Goal: Transaction & Acquisition: Download file/media

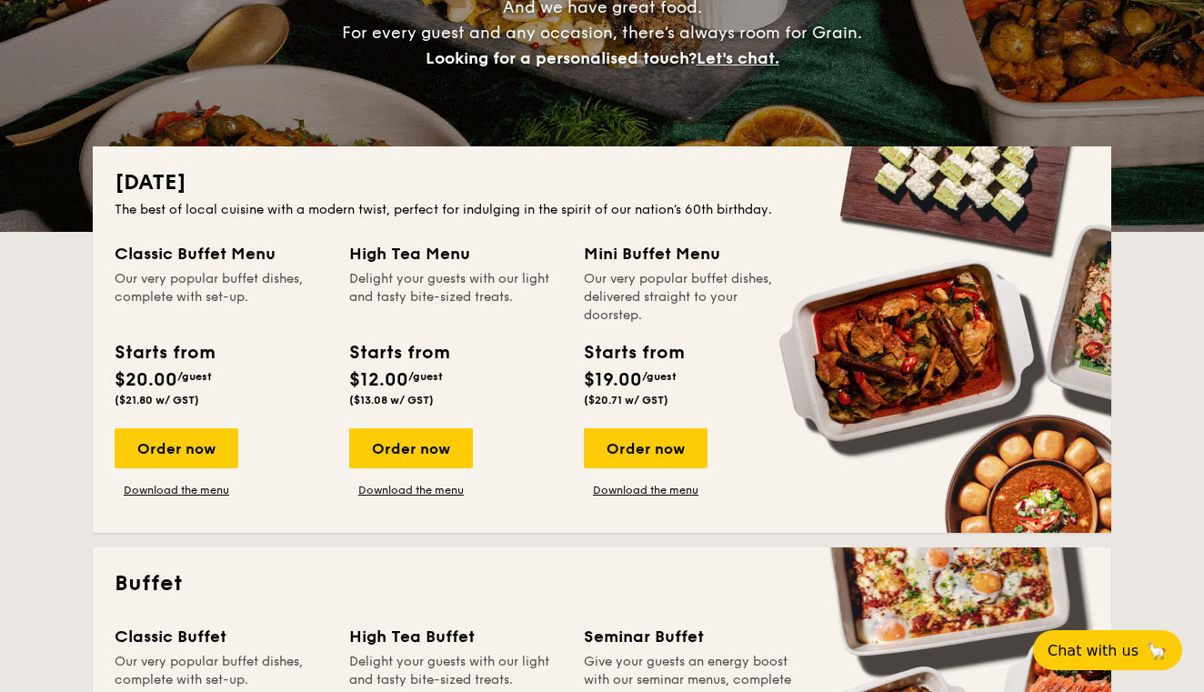
scroll to position [281, 0]
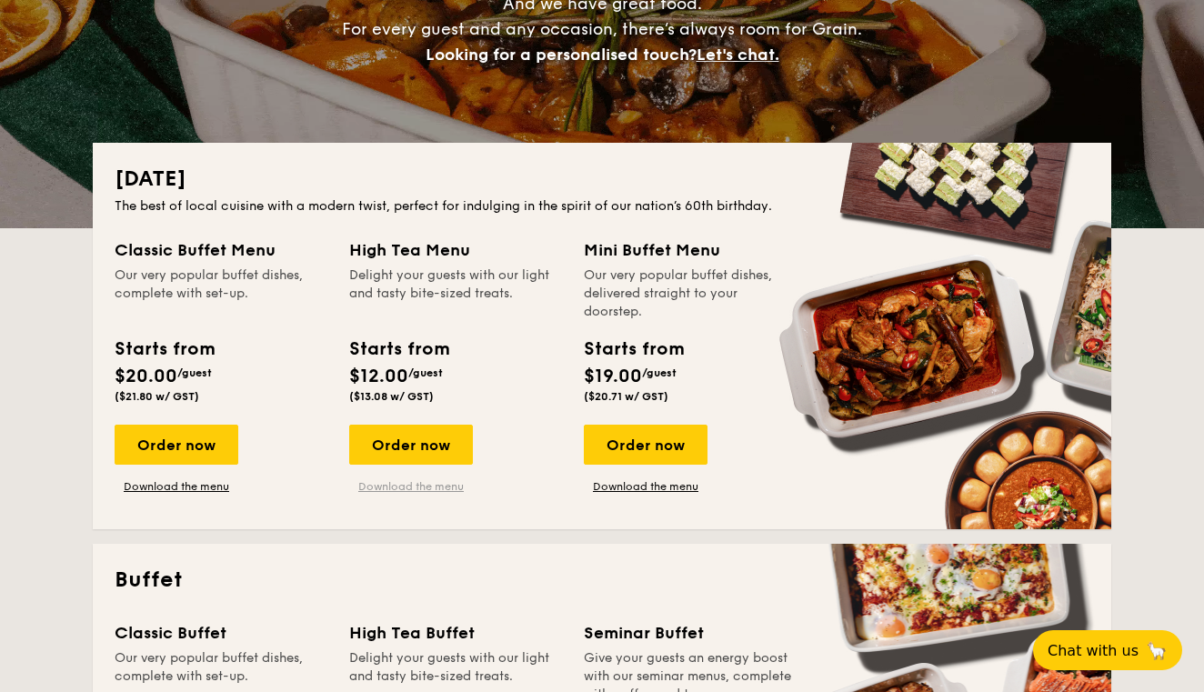
click at [441, 488] on link "Download the menu" at bounding box center [411, 486] width 124 height 15
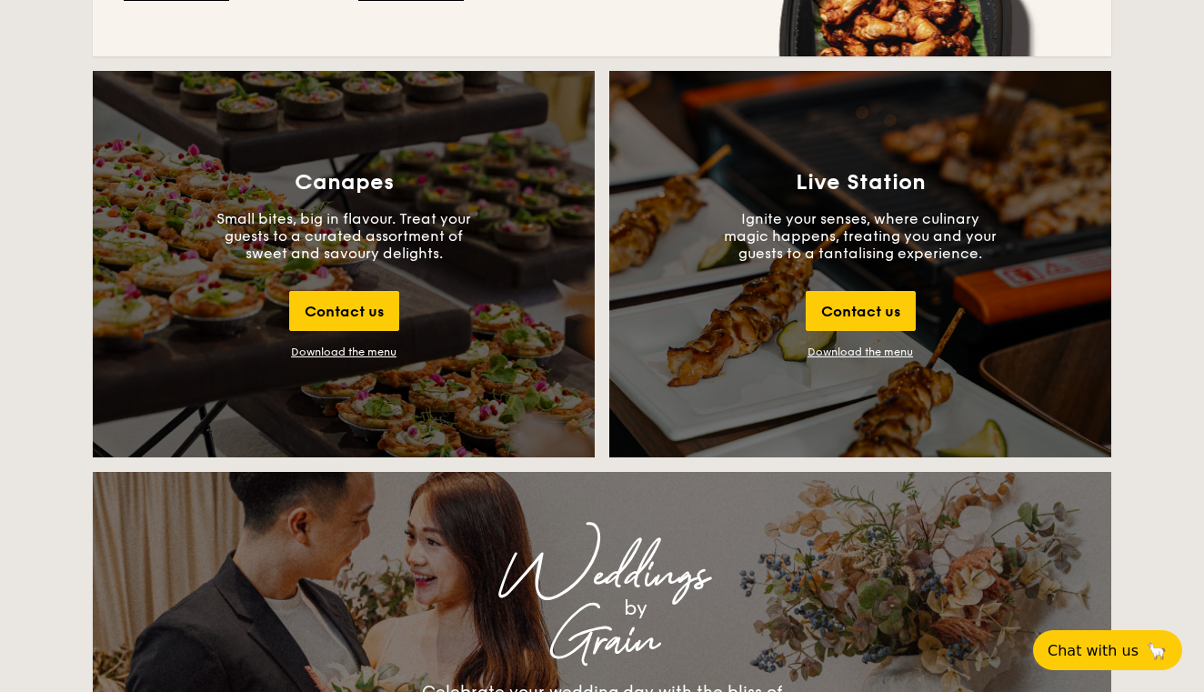
scroll to position [1959, 0]
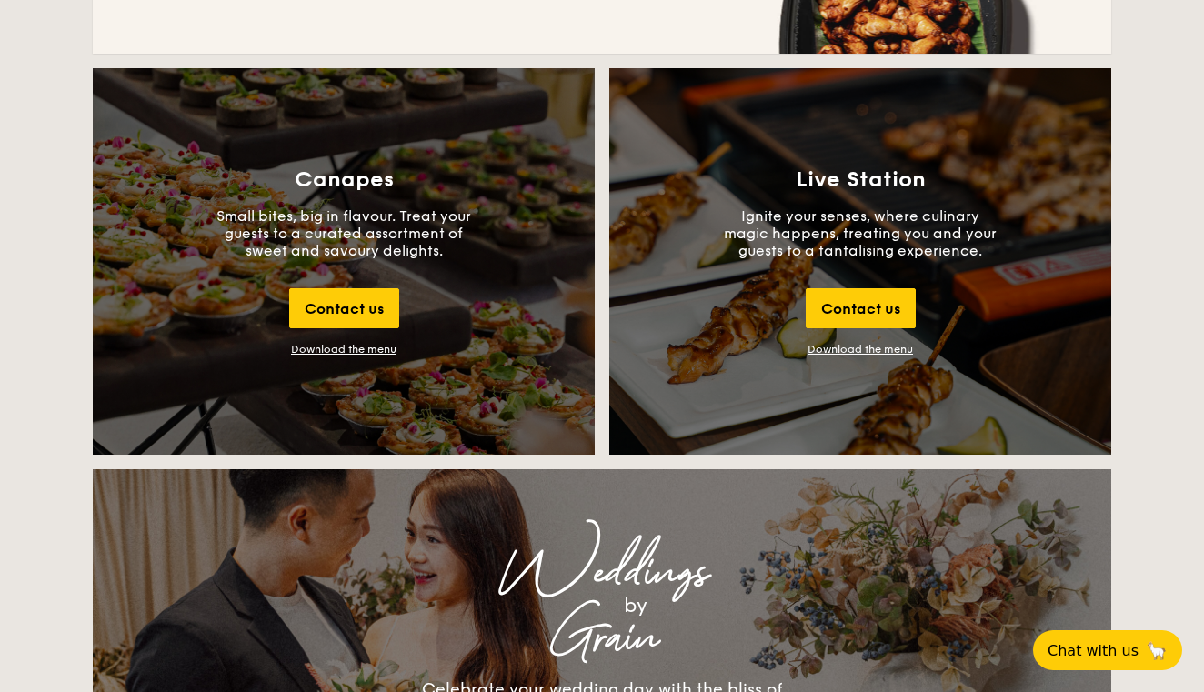
click at [382, 347] on div "Download the menu" at bounding box center [343, 349] width 105 height 13
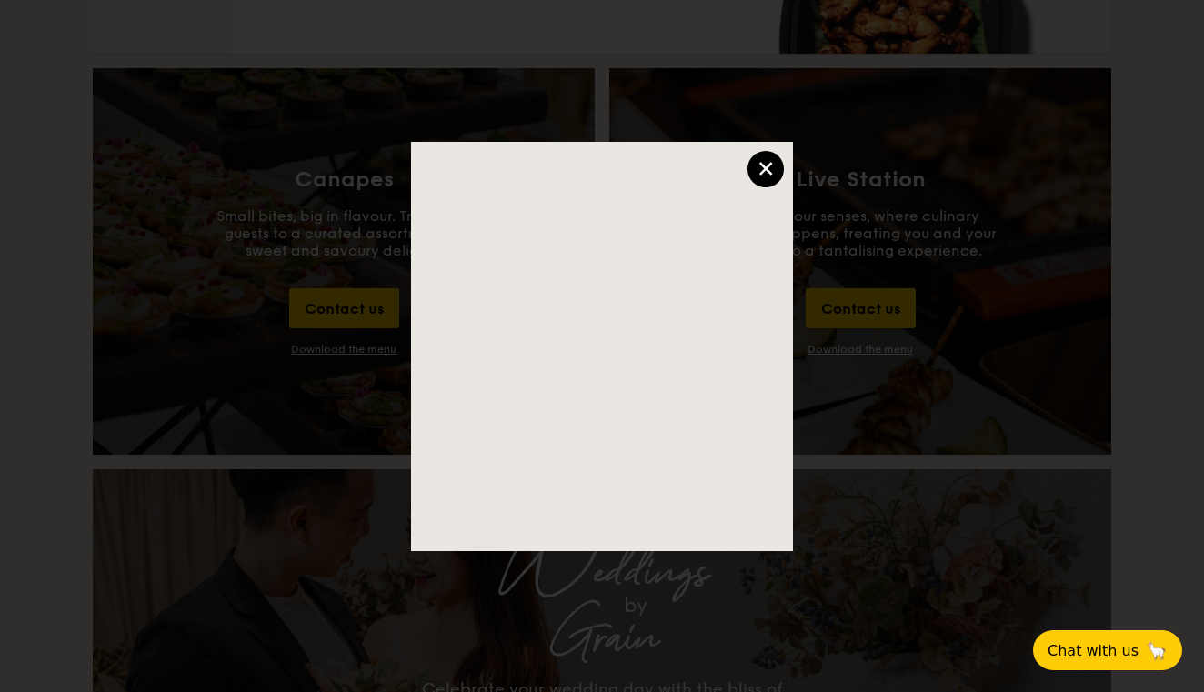
click at [757, 175] on div "×" at bounding box center [765, 169] width 36 height 36
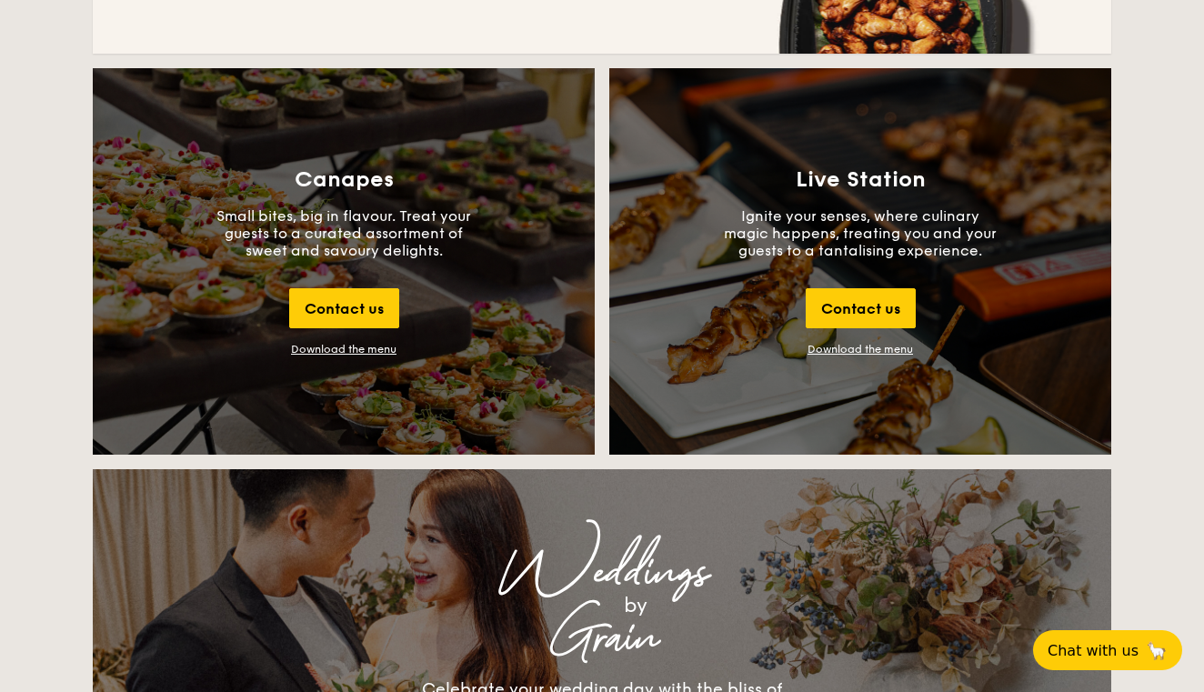
click at [361, 347] on div "Download the menu" at bounding box center [343, 349] width 105 height 13
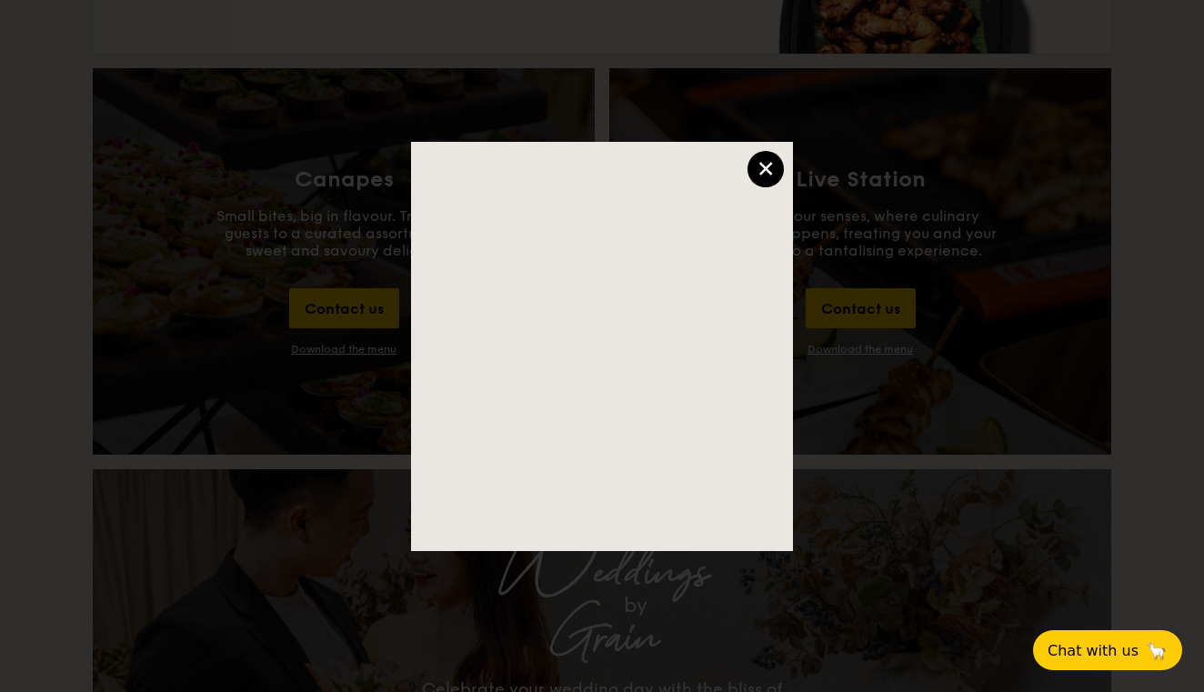
click at [761, 165] on div "×" at bounding box center [765, 169] width 36 height 36
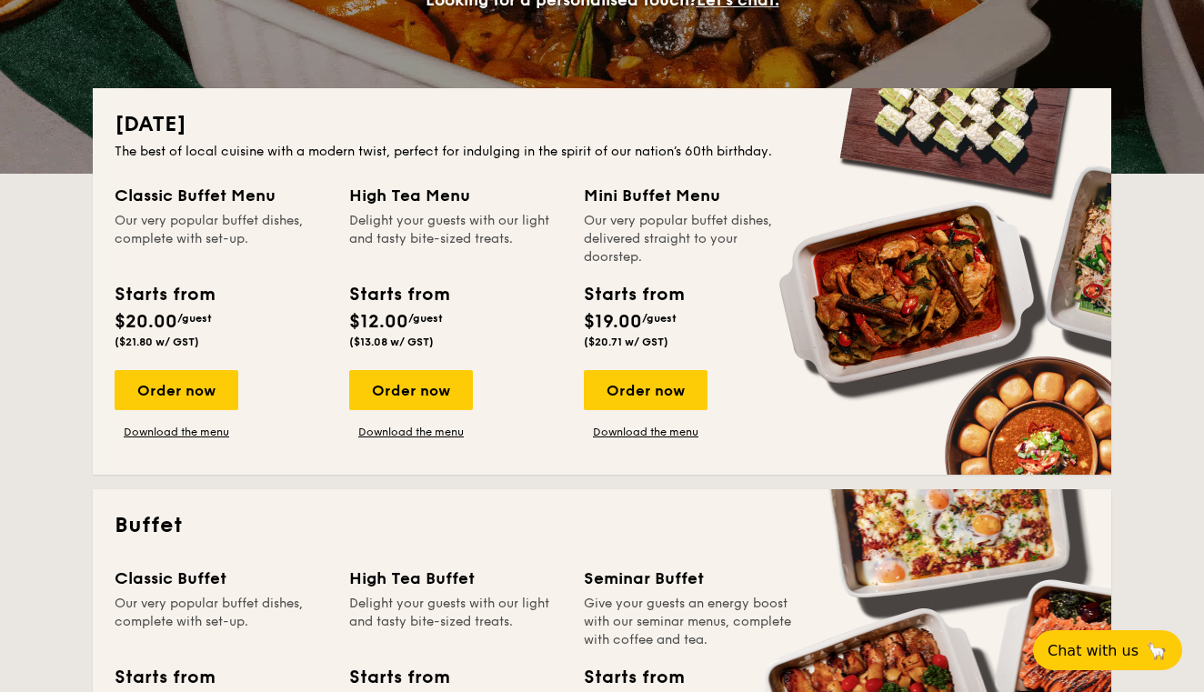
scroll to position [332, 0]
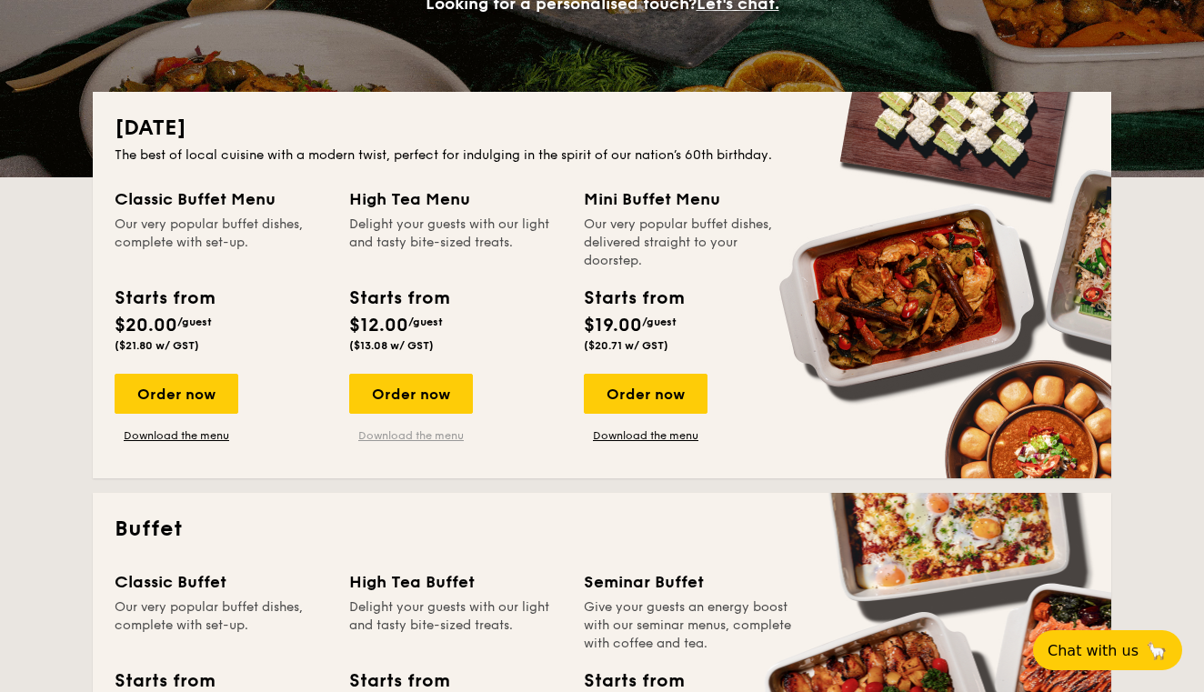
click at [408, 436] on link "Download the menu" at bounding box center [411, 435] width 124 height 15
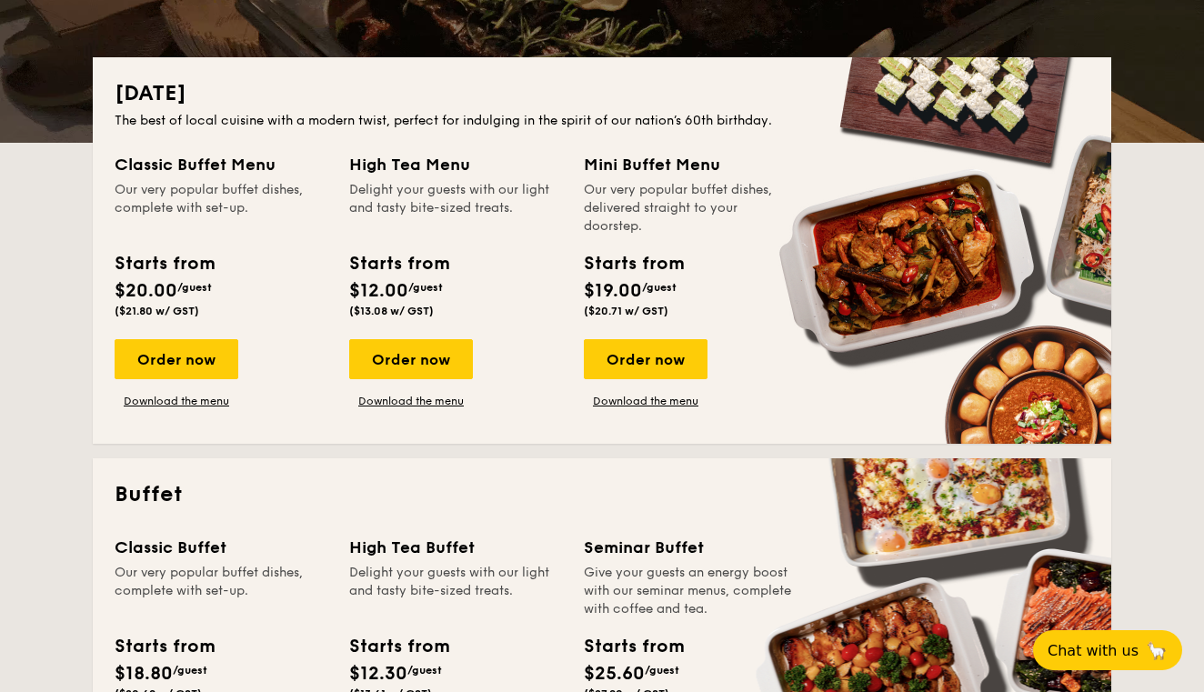
scroll to position [356, 0]
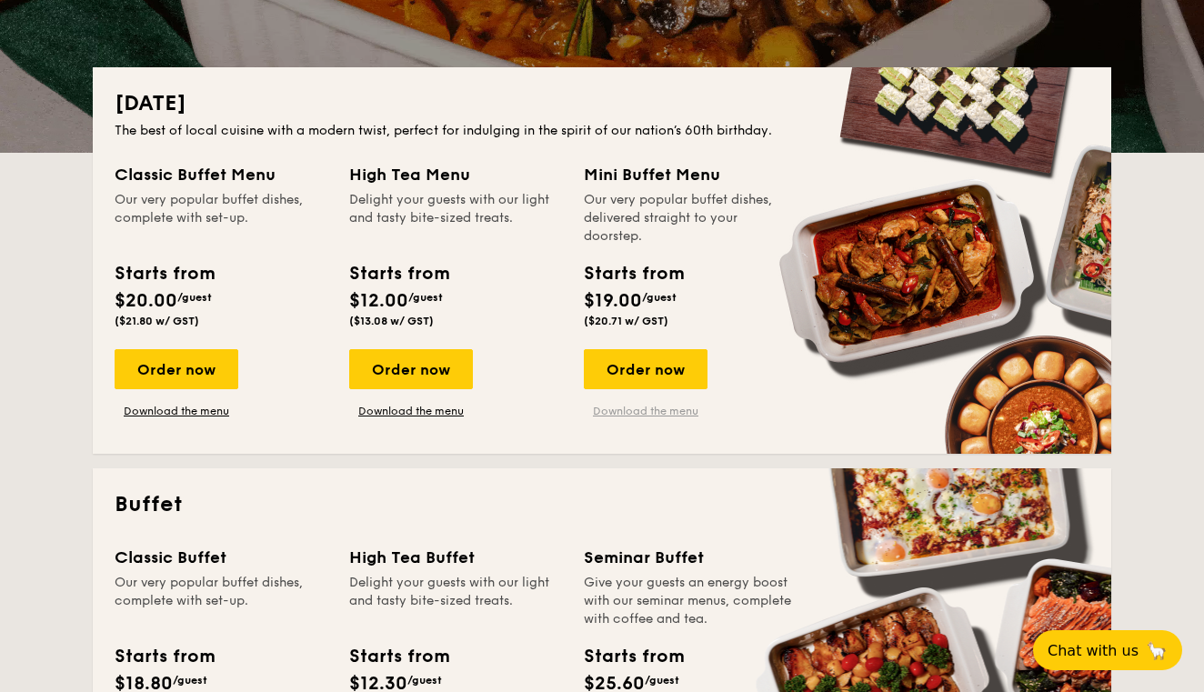
click at [634, 417] on link "Download the menu" at bounding box center [646, 411] width 124 height 15
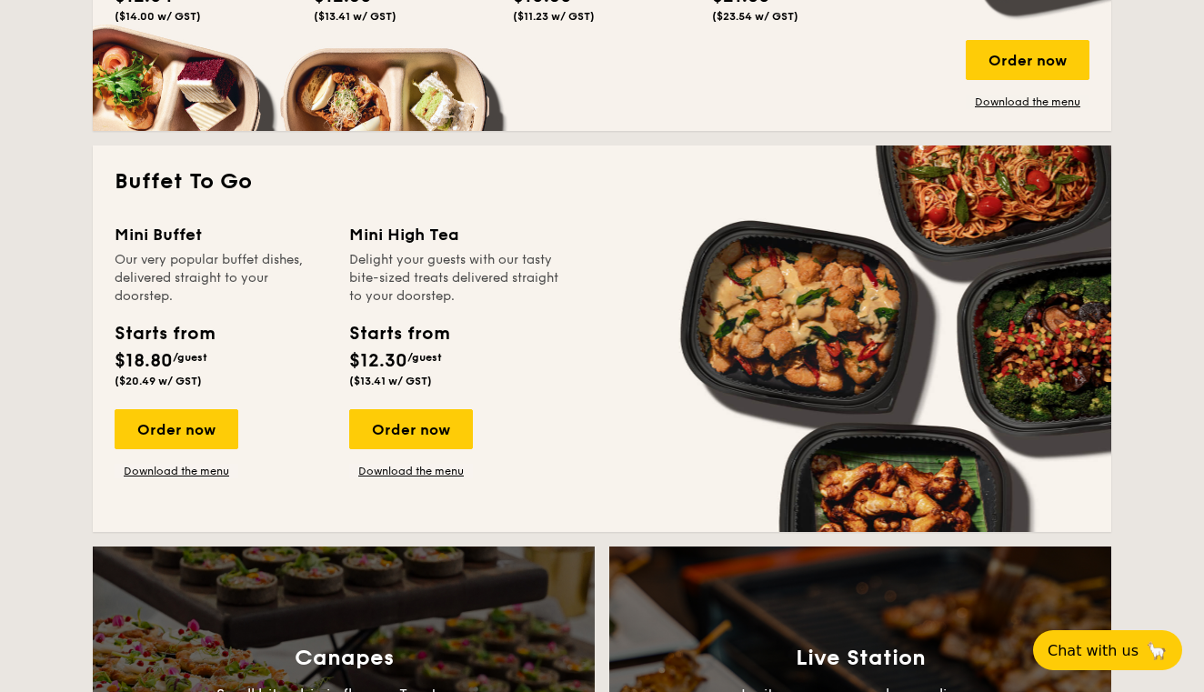
scroll to position [1478, 0]
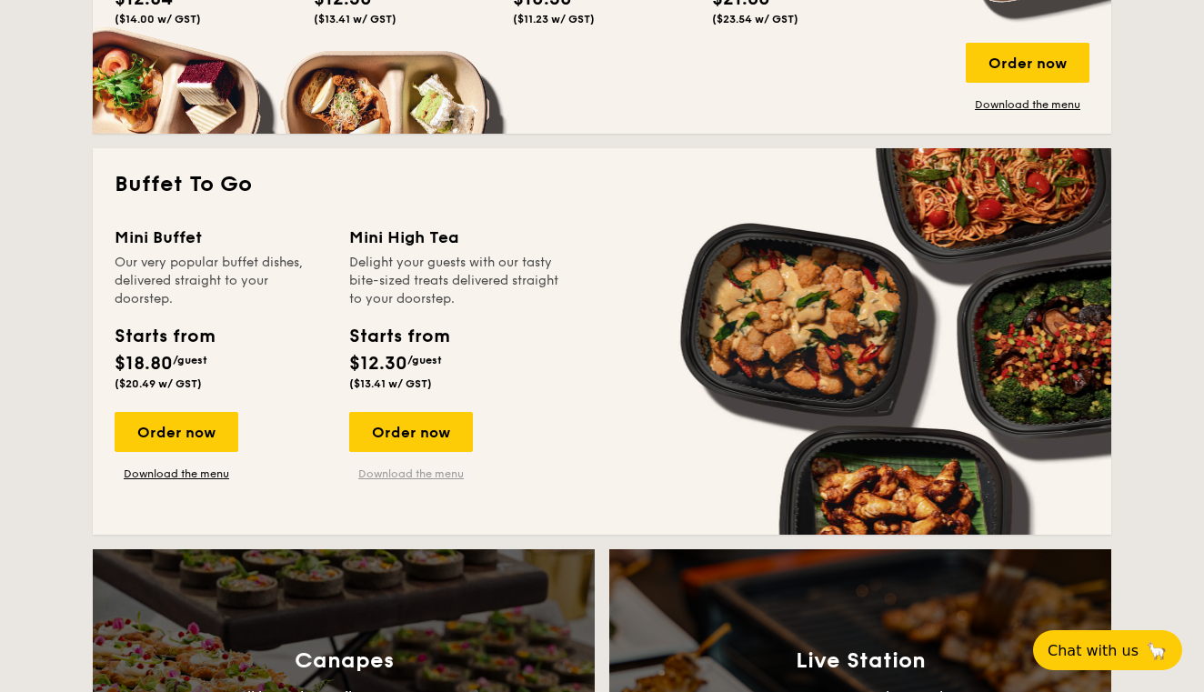
click at [404, 468] on link "Download the menu" at bounding box center [411, 473] width 124 height 15
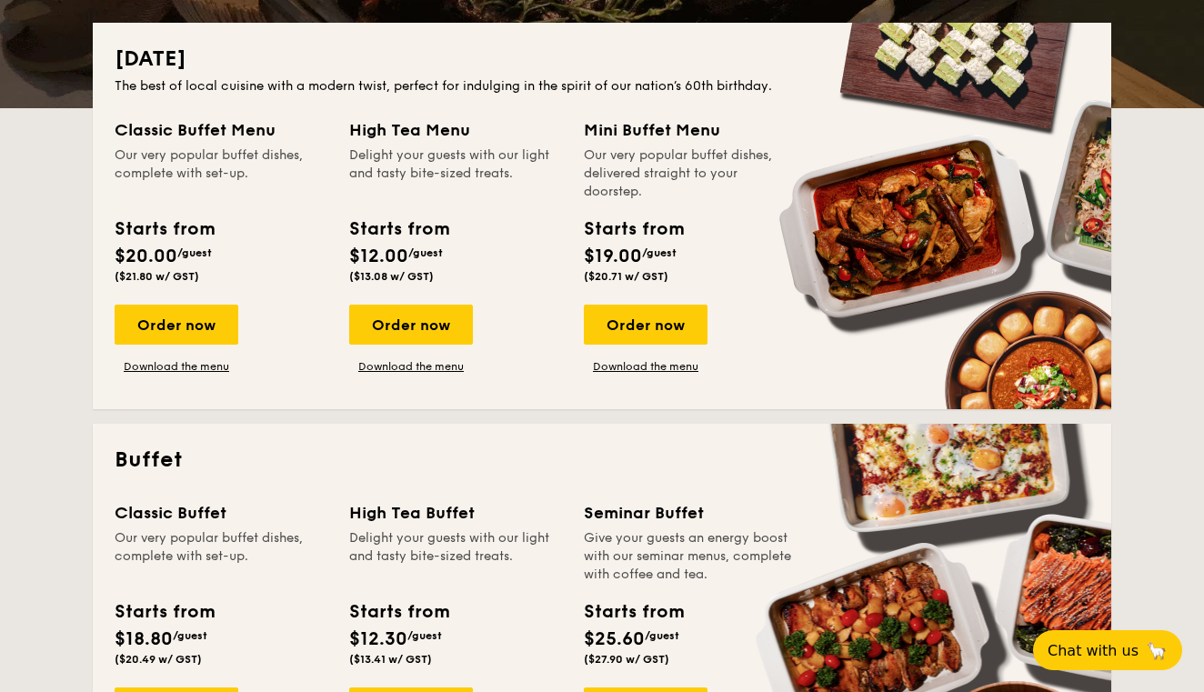
scroll to position [402, 0]
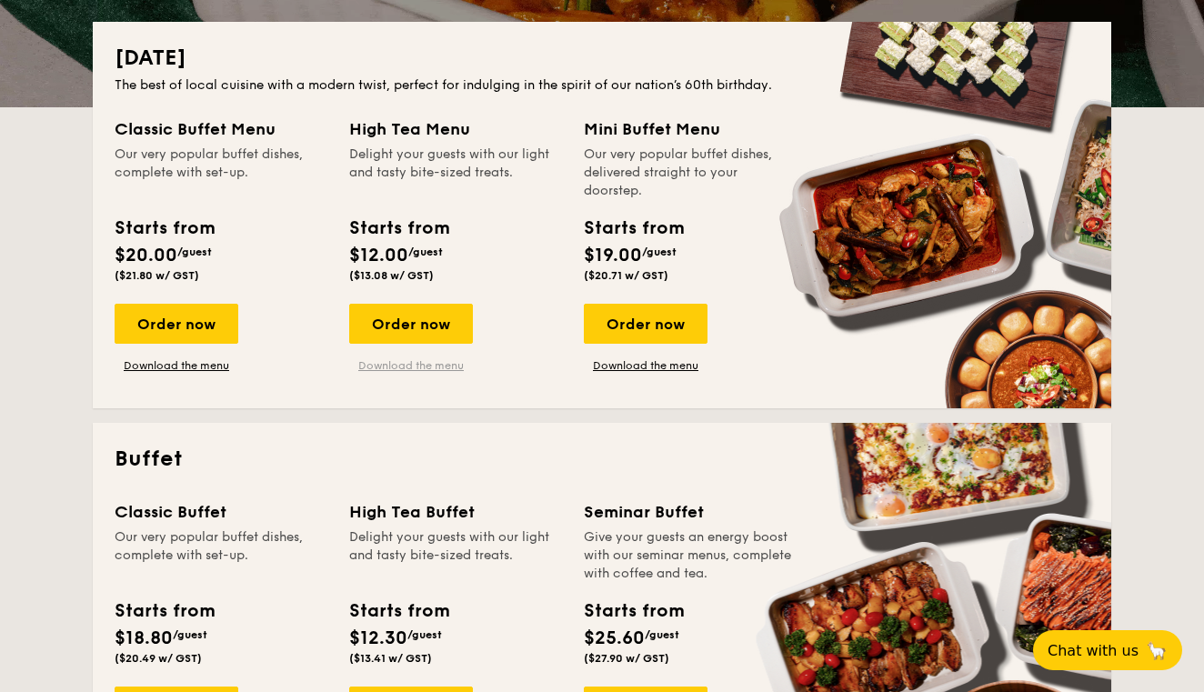
click at [435, 364] on link "Download the menu" at bounding box center [411, 365] width 124 height 15
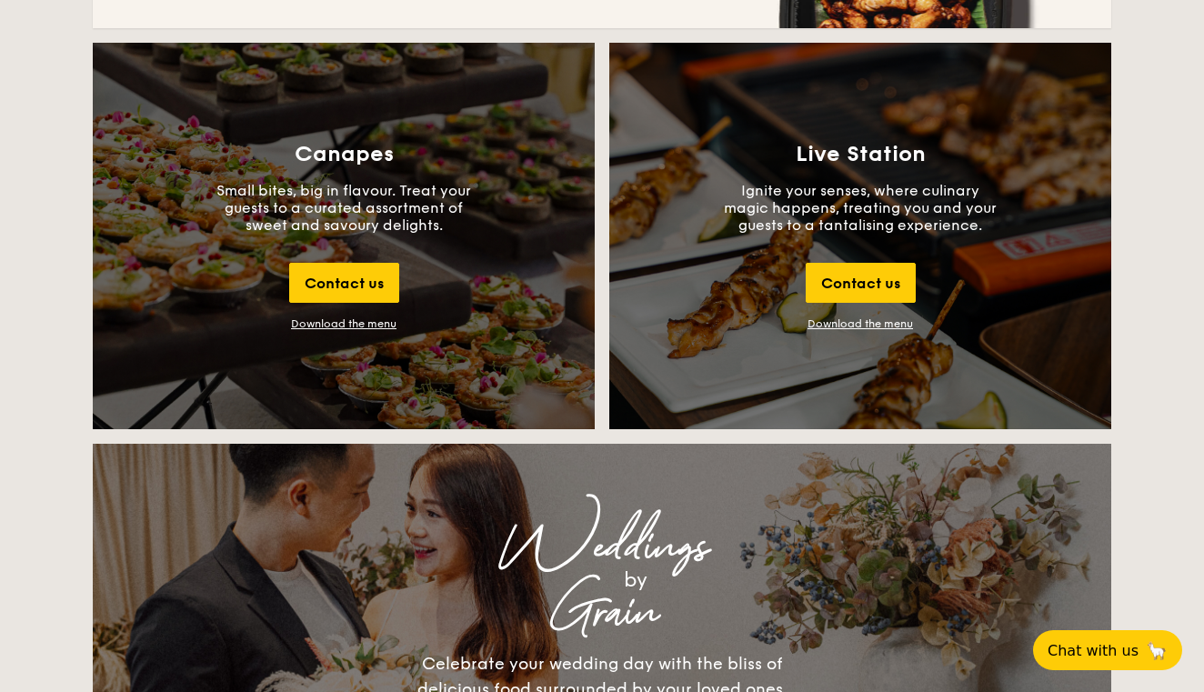
scroll to position [1981, 0]
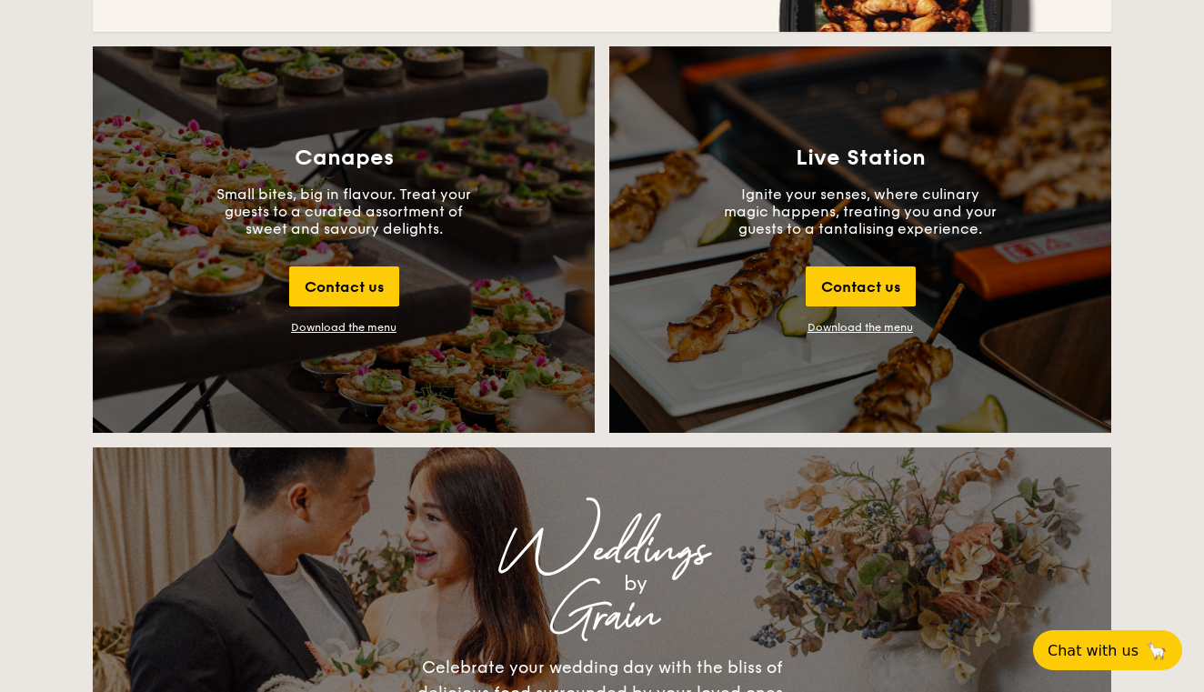
click at [357, 323] on div "Download the menu" at bounding box center [343, 327] width 105 height 13
